Goal: Task Accomplishment & Management: Use online tool/utility

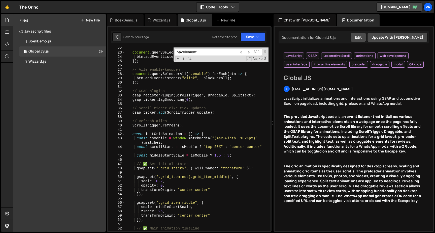
scroll to position [100, 0]
click at [219, 146] on div "document . querySelectorAll ( ".disable" ) . forEach ( btn => { btn . addEventL…" at bounding box center [197, 141] width 144 height 191
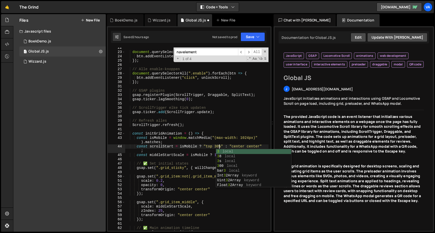
click at [254, 32] on div "Saved 2 hours ago Not saved to prod Upgrade to Edit Save Save to Staging S Save…" at bounding box center [189, 37] width 156 height 12
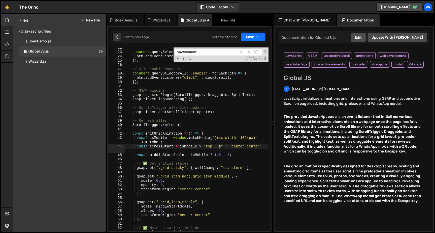
click at [254, 36] on button "Save" at bounding box center [253, 36] width 24 height 9
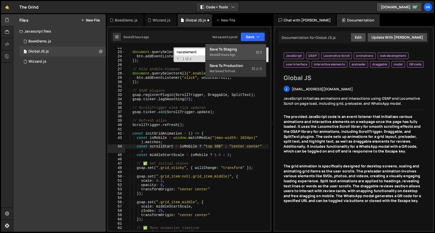
click at [249, 48] on div "Save to Staging S" at bounding box center [236, 49] width 52 height 5
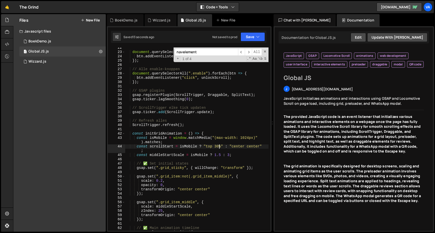
click at [219, 147] on div "document . querySelectorAll ( ".disable" ) . forEach ( btn => { btn . addEventL…" at bounding box center [197, 141] width 144 height 191
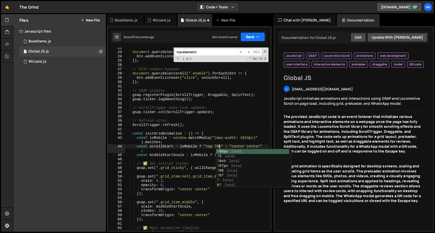
type textarea "const scrollStart = isMobile ? "top 70%" : "center center";"
click at [254, 35] on button "Save" at bounding box center [253, 36] width 24 height 9
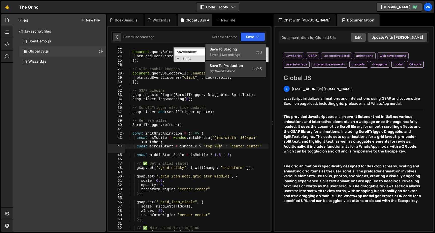
click at [251, 48] on div "Save to Staging S" at bounding box center [236, 49] width 52 height 5
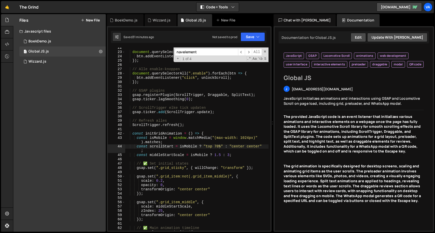
click at [185, 116] on div "document . querySelectorAll ( ".disable" ) . forEach ( btn => { btn . addEventL…" at bounding box center [197, 141] width 144 height 191
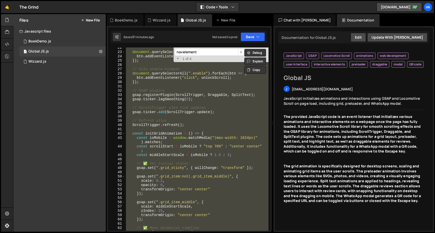
click at [241, 108] on div "document . querySelectorAll ( ".disable" ) . forEach ( btn => { btn . addEventL…" at bounding box center [196, 138] width 143 height 183
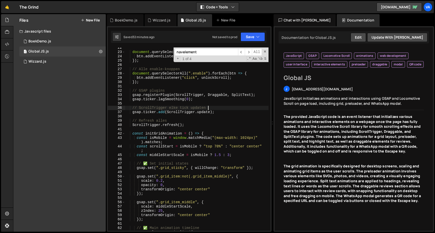
click at [196, 154] on div "document . querySelectorAll ( ".disable" ) . forEach ( btn => { btn . addEventL…" at bounding box center [197, 141] width 144 height 191
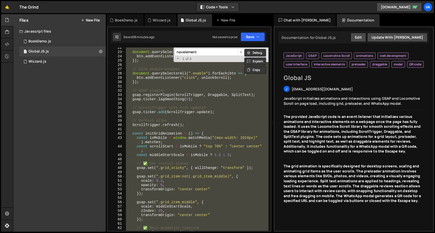
click at [152, 178] on div "document . querySelectorAll ( ".disable" ) . forEach ( btn => { btn . addEventL…" at bounding box center [196, 138] width 143 height 183
type textarea "gsap.set(".grid_item:not(.grid_item_middle)", {"
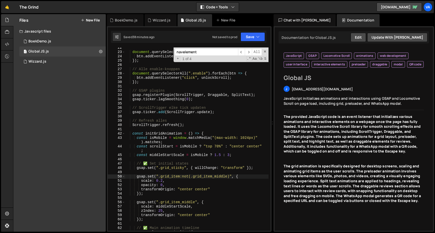
drag, startPoint x: 212, startPoint y: 52, endPoint x: 162, endPoint y: 52, distance: 50.4
click at [162, 52] on div "document . querySelectorAll ( ".disable" ) . forEach ( btn => { btn . addEventL…" at bounding box center [196, 138] width 143 height 183
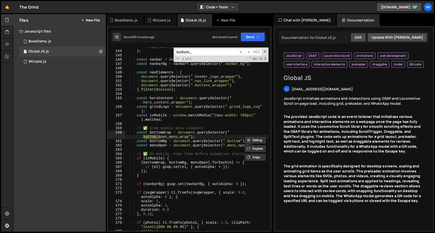
scroll to position [658, 0]
type input "bottom_"
click at [181, 141] on div "".full_width_overlay_top, .full_width_overlay_bottom, .full_width_overlay_left"…" at bounding box center [197, 138] width 144 height 196
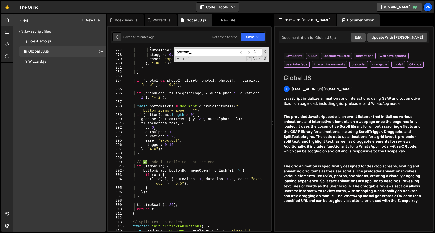
scroll to position [1310, 0]
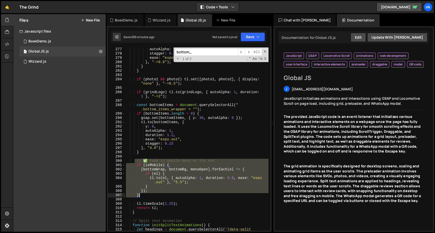
drag, startPoint x: 135, startPoint y: 160, endPoint x: 158, endPoint y: 195, distance: 42.2
click at [158, 195] on div "autoAlpha : 1 , stagger : 0.1 , ease : "expo.out" } , "-=0.8" ) ; } } if ( phot…" at bounding box center [197, 145] width 144 height 196
click at [183, 166] on div "autoAlpha : 1 , stagger : 0.1 , ease : "expo.out" } , "-=0.8" ) ; } } if ( phot…" at bounding box center [196, 138] width 143 height 183
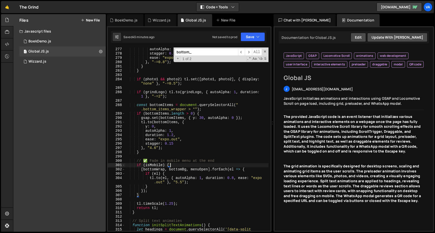
click at [155, 64] on div "autoAlpha : 1 , stagger : 0.1 , ease : "expo.out" } , "-=0.8" ) ; } } if ( phot…" at bounding box center [197, 145] width 144 height 196
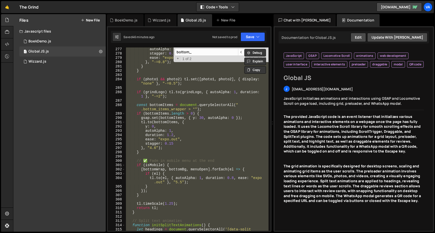
click at [188, 131] on div "autoAlpha : 1 , stagger : 0.1 , ease : "expo.out" } , "-=0.8" ) ; } } if ( phot…" at bounding box center [196, 138] width 143 height 183
type textarea "autoAlpha: 1,"
